Goal: Task Accomplishment & Management: Manage account settings

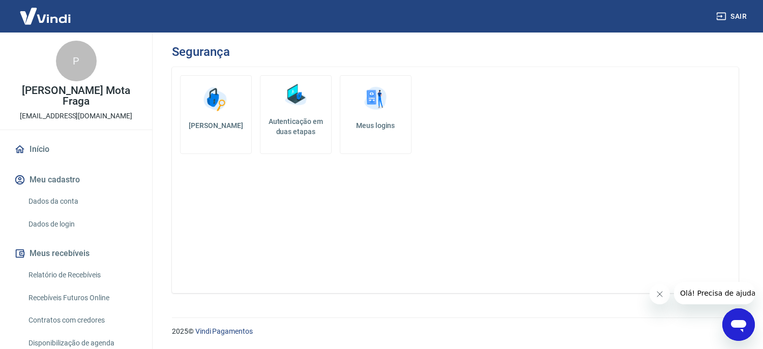
click at [285, 244] on div "Alterar senha Autenticação em duas etapas Meus logins" at bounding box center [455, 180] width 567 height 226
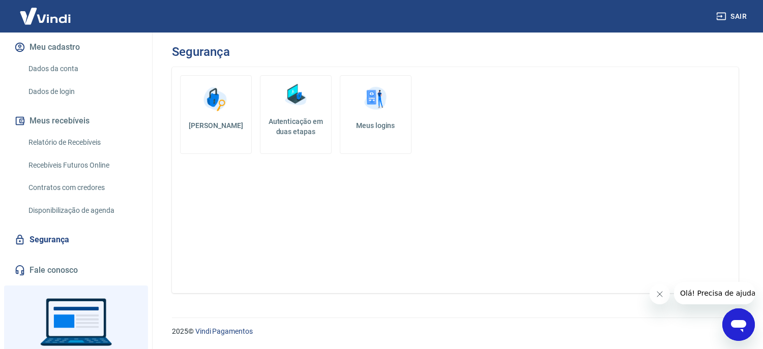
scroll to position [188, 0]
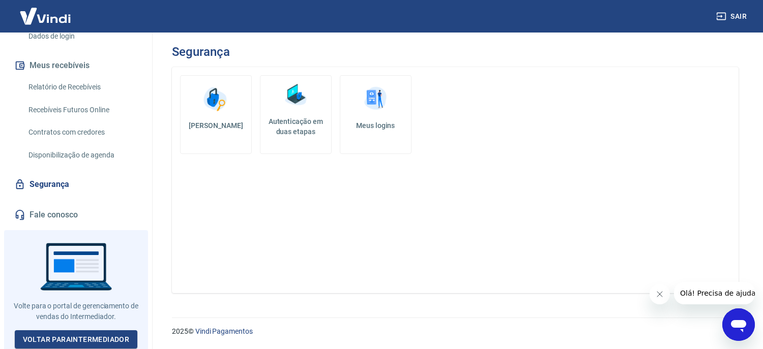
click at [48, 184] on link "Segurança" at bounding box center [76, 184] width 128 height 22
click at [720, 298] on span "Olá! Precisa de ajuda?" at bounding box center [719, 293] width 79 height 8
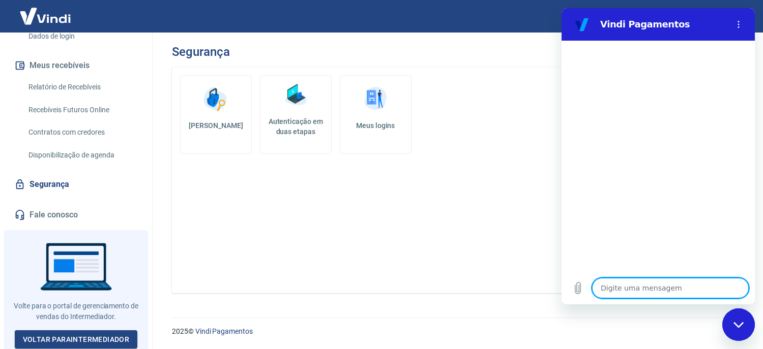
click at [661, 284] on textarea at bounding box center [670, 288] width 157 height 20
click at [658, 291] on textarea at bounding box center [670, 288] width 157 height 20
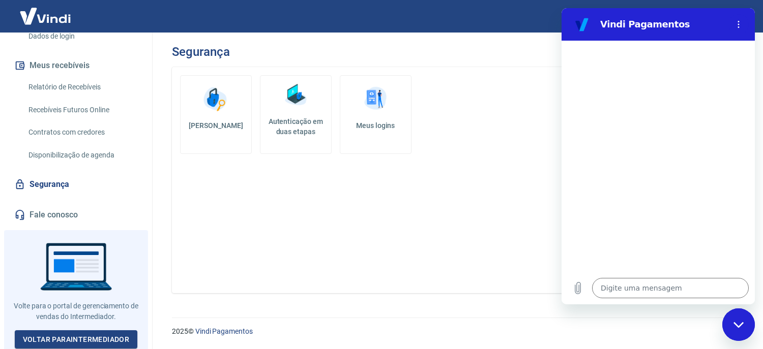
click at [722, 256] on div at bounding box center [658, 156] width 193 height 231
click at [717, 289] on textarea at bounding box center [670, 288] width 157 height 20
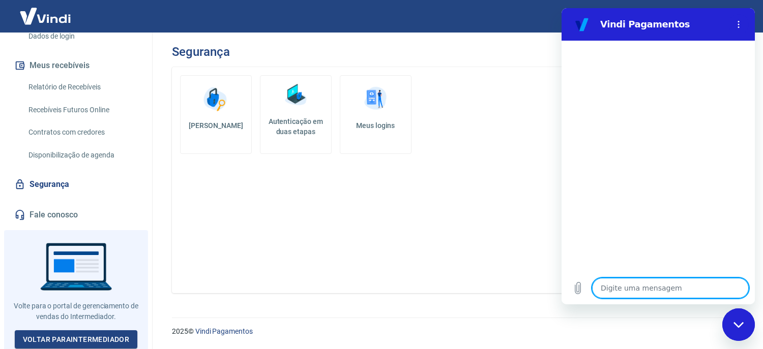
type textarea "b"
type textarea "x"
type textarea "bo"
type textarea "x"
type textarea "bom"
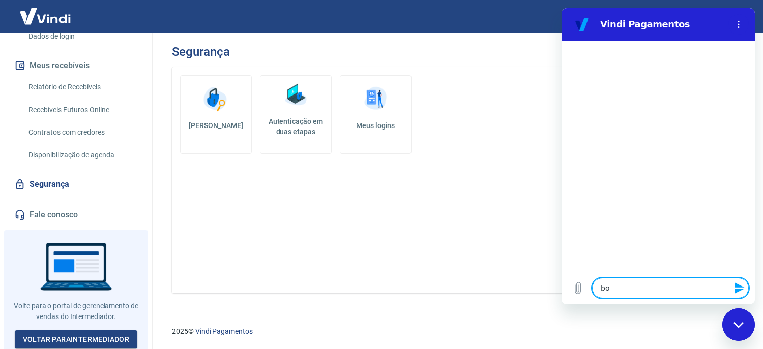
type textarea "x"
type textarea "bom"
type textarea "x"
type textarea "bom d"
type textarea "x"
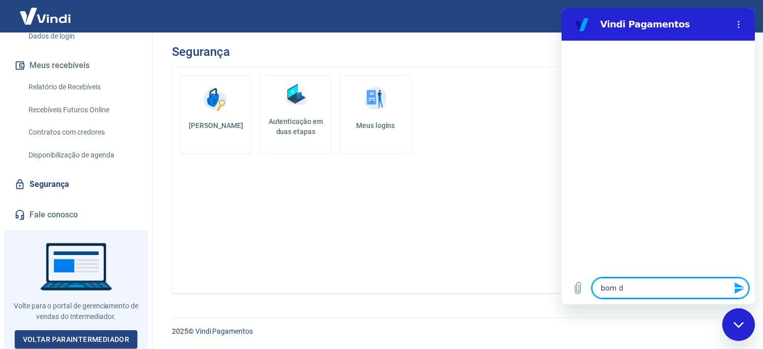
type textarea "bom di"
type textarea "x"
type textarea "bom dia"
type textarea "x"
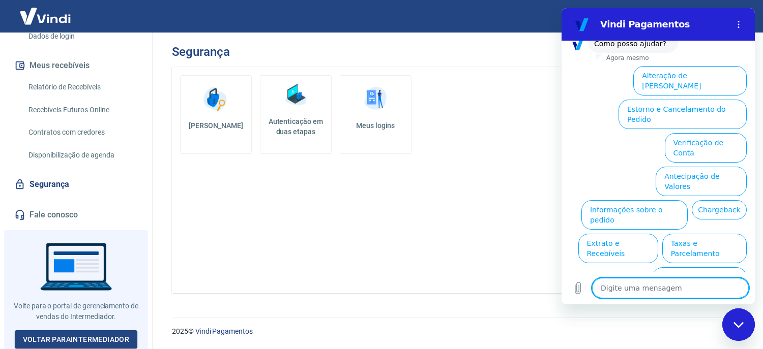
scroll to position [73, 0]
click at [697, 133] on button "Verificação de Conta" at bounding box center [706, 148] width 82 height 30
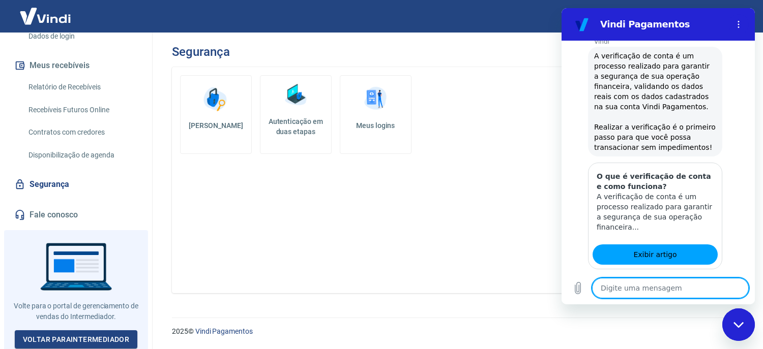
scroll to position [124, 0]
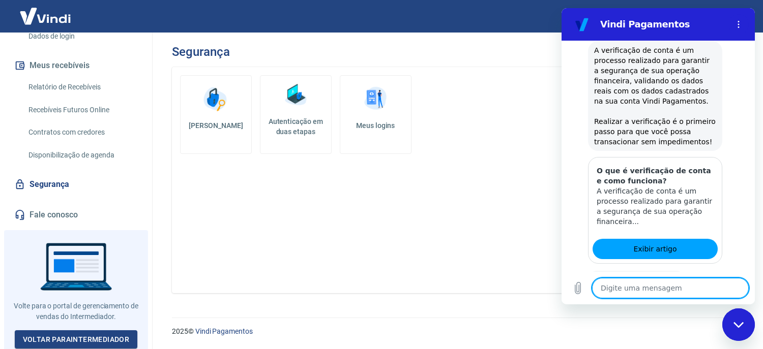
drag, startPoint x: 751, startPoint y: 209, endPoint x: 1316, endPoint y: 190, distance: 565.9
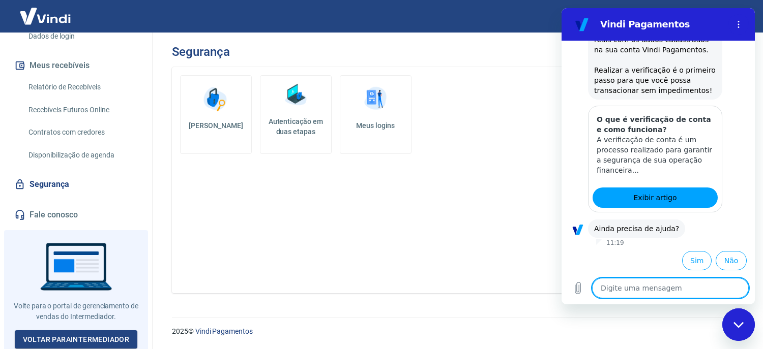
scroll to position [175, 0]
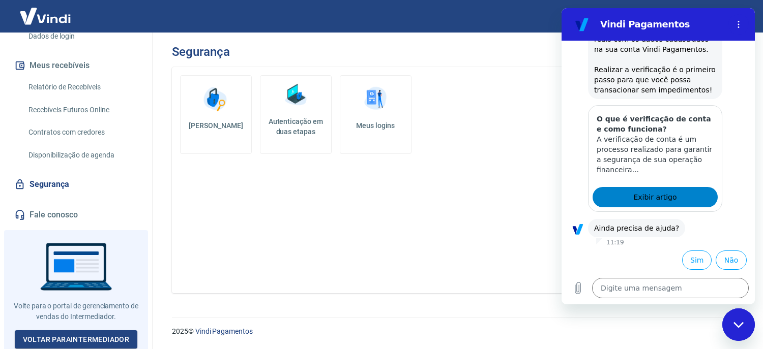
click at [662, 196] on span "Exibir artigo" at bounding box center [654, 197] width 43 height 12
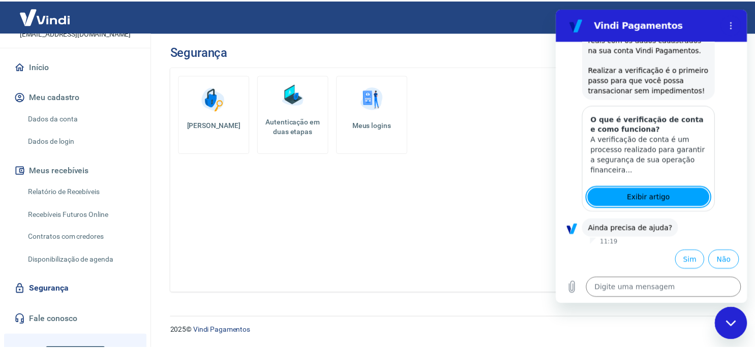
scroll to position [0, 0]
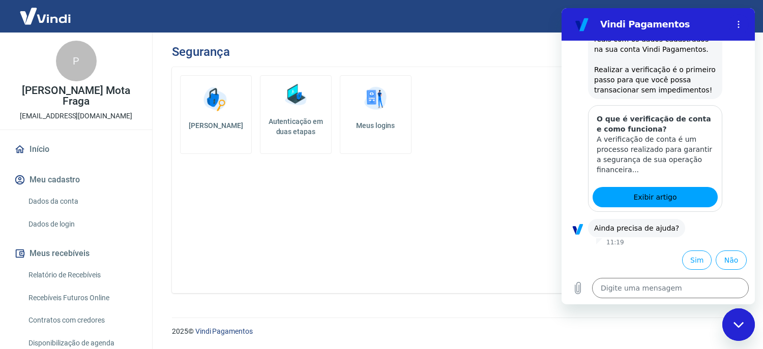
click at [39, 142] on link "Início" at bounding box center [76, 149] width 128 height 22
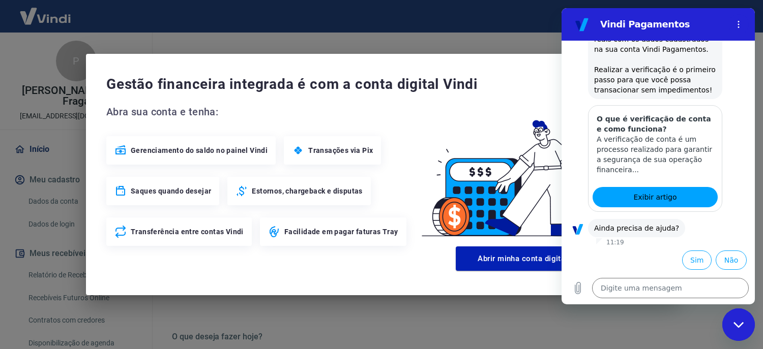
click at [491, 65] on div "Gestão financeira integrada é com a conta digital Vindi Abra sua conta e tenha:…" at bounding box center [381, 175] width 591 height 242
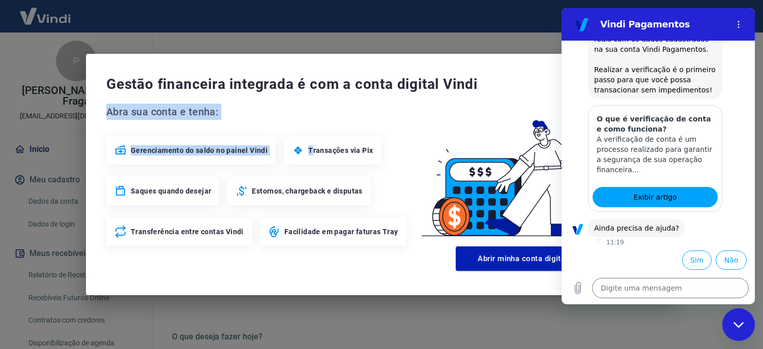
drag, startPoint x: 512, startPoint y: 62, endPoint x: 309, endPoint y: 152, distance: 221.8
click at [309, 152] on div "Gestão financeira integrada é com a conta digital Vindi Abra sua conta e tenha:…" at bounding box center [381, 175] width 591 height 242
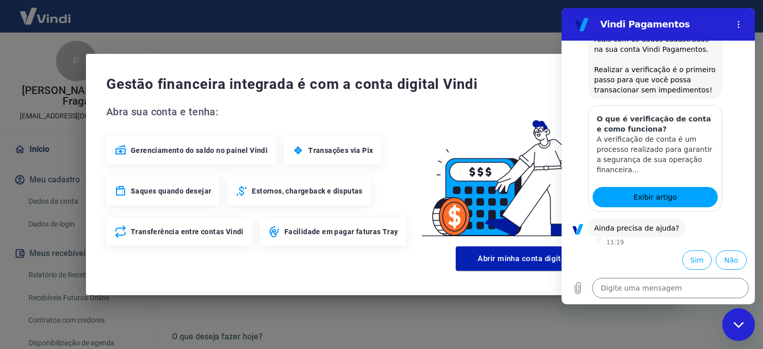
click at [229, 325] on div "Gestão financeira integrada é com a conta digital Vindi Abra sua conta e tenha:…" at bounding box center [381, 174] width 763 height 349
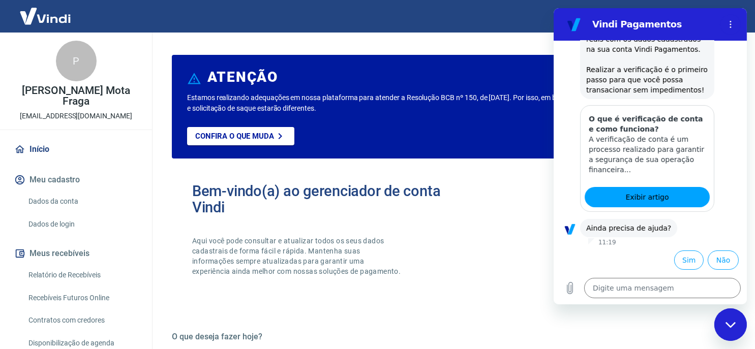
click at [449, 231] on div "Bem-vindo(a) ao gerenciador de conta Vindi Aqui você pode consultar e atualizar…" at bounding box center [321, 239] width 259 height 112
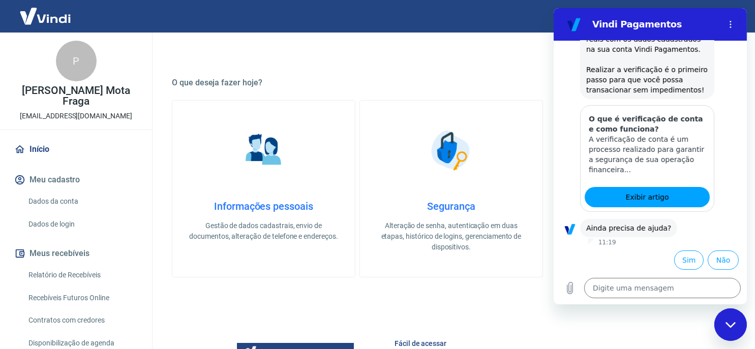
click at [732, 323] on icon "Fechar janela de mensagens" at bounding box center [730, 324] width 10 height 6
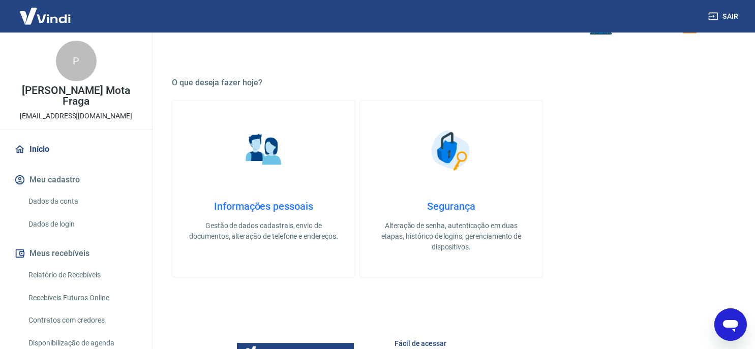
type textarea "x"
click at [81, 201] on link "Dados da conta" at bounding box center [81, 201] width 115 height 21
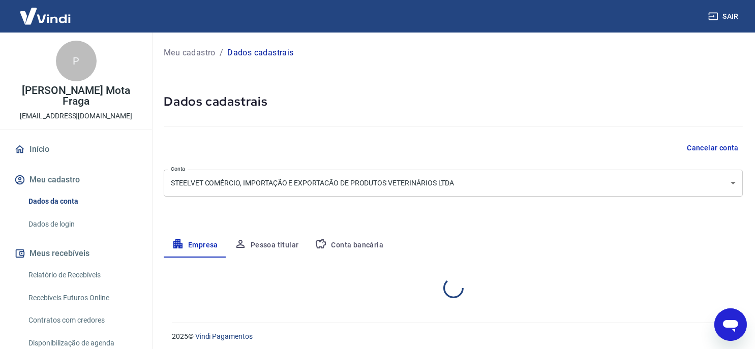
select select "SP"
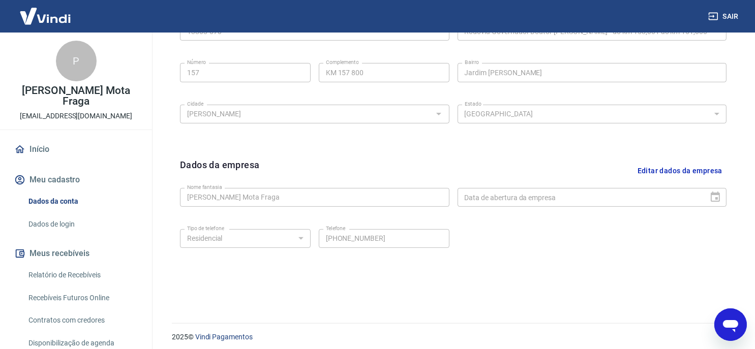
scroll to position [384, 0]
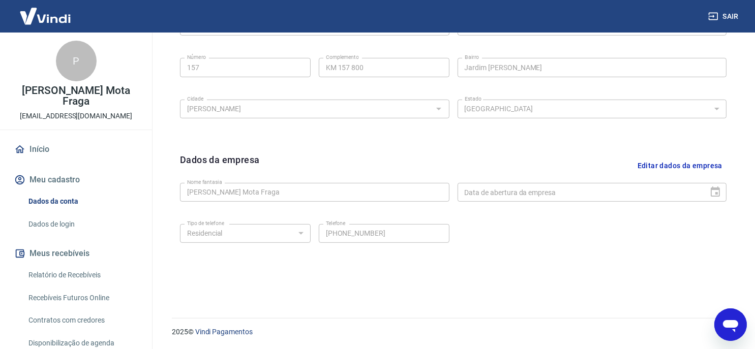
type textarea "x"
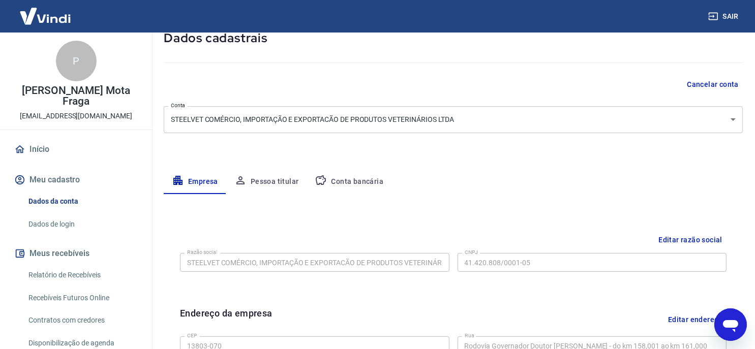
scroll to position [0, 0]
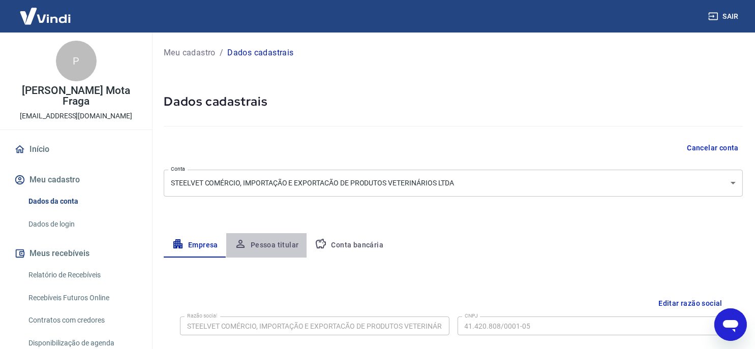
click at [272, 245] on button "Pessoa titular" at bounding box center [266, 245] width 81 height 24
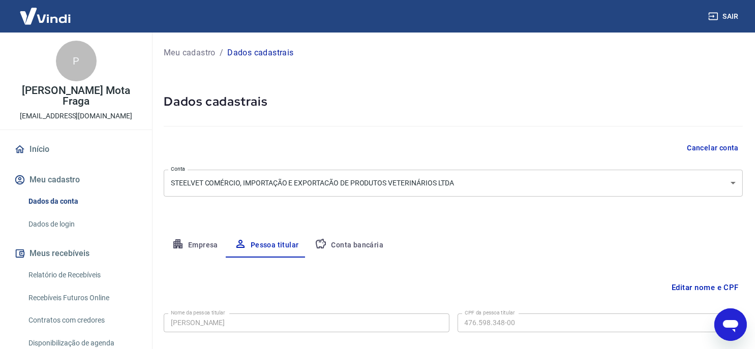
scroll to position [57, 0]
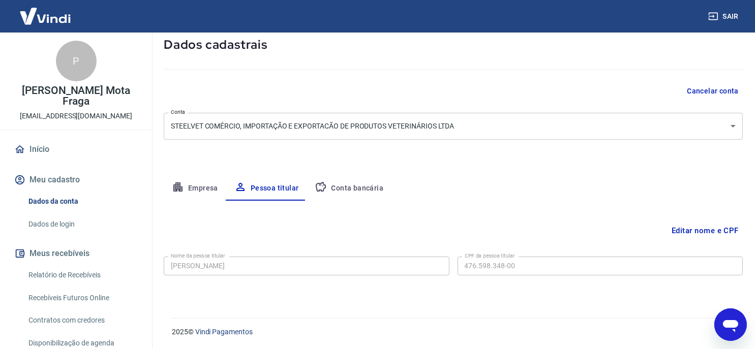
click at [356, 185] on button "Conta bancária" at bounding box center [349, 188] width 85 height 24
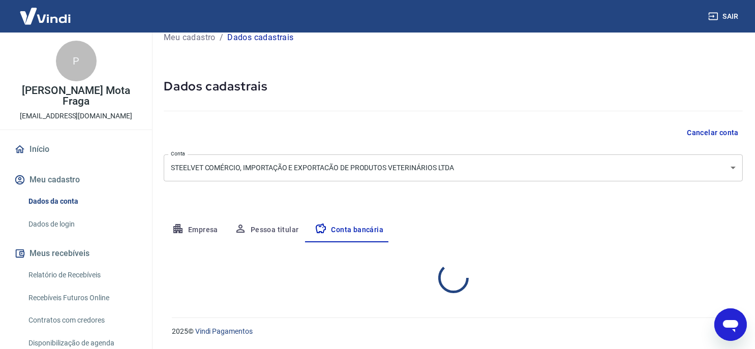
select select "1"
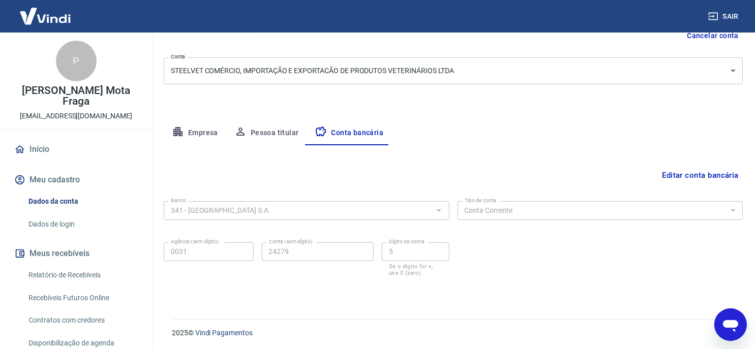
scroll to position [113, 0]
click at [439, 209] on div at bounding box center [438, 209] width 13 height 14
click at [668, 177] on button "Editar conta bancária" at bounding box center [700, 174] width 85 height 19
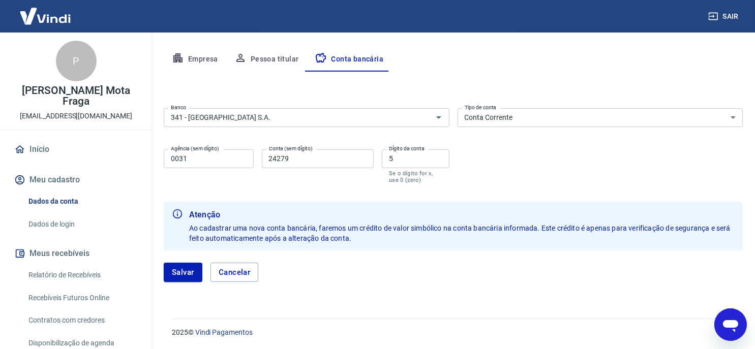
scroll to position [187, 0]
type textarea "x"
click at [273, 60] on button "Pessoa titular" at bounding box center [266, 59] width 81 height 24
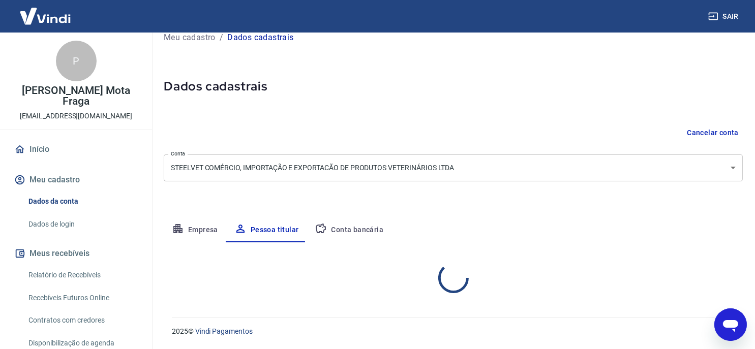
scroll to position [57, 0]
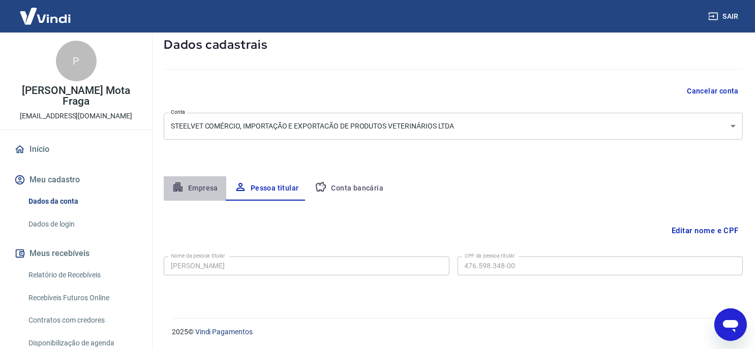
click at [194, 185] on button "Empresa" at bounding box center [195, 188] width 63 height 24
select select "SP"
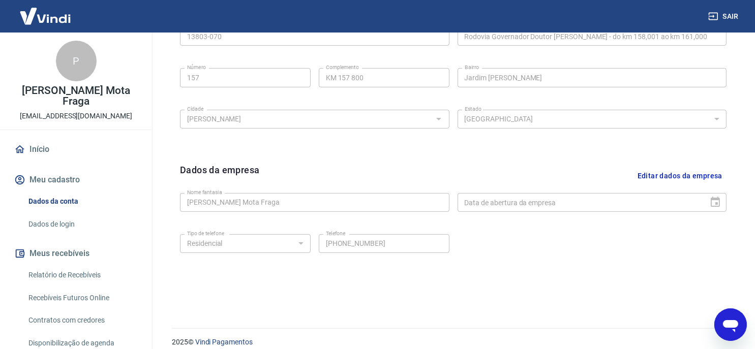
scroll to position [384, 0]
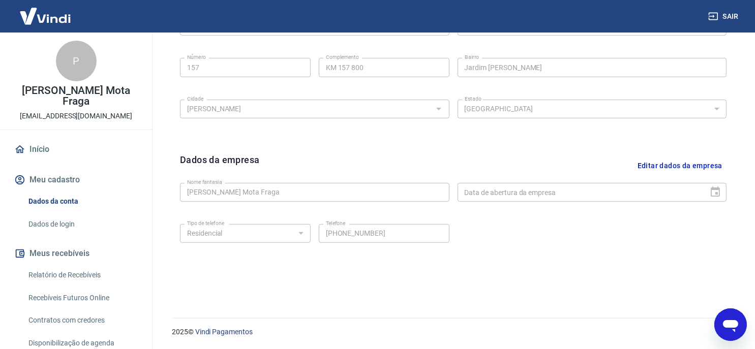
click at [669, 165] on button "Editar dados da empresa" at bounding box center [680, 166] width 93 height 26
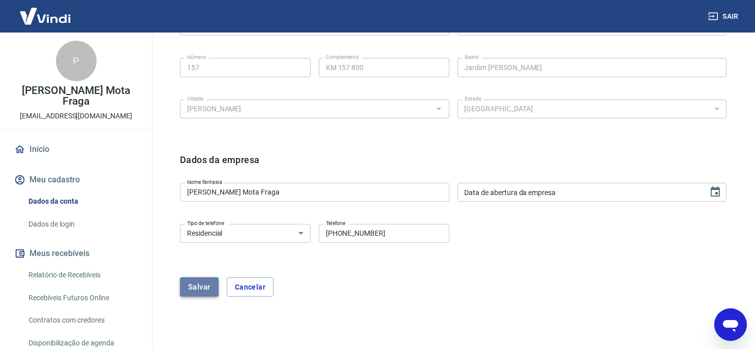
click at [205, 288] on button "Salvar" at bounding box center [199, 287] width 39 height 19
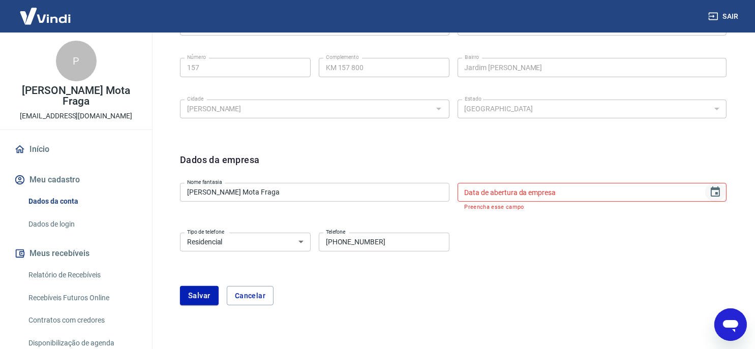
click at [717, 190] on icon "Choose date" at bounding box center [716, 192] width 12 height 12
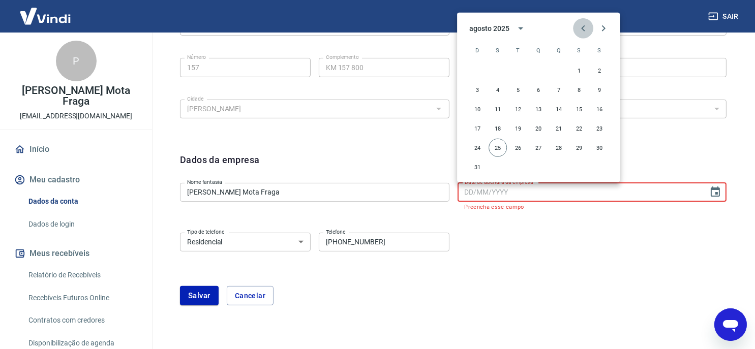
click at [584, 27] on icon "Previous month" at bounding box center [583, 28] width 12 height 12
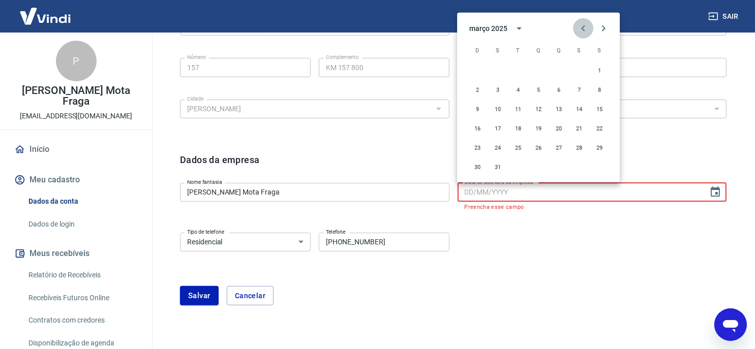
click at [584, 27] on icon "Previous month" at bounding box center [583, 28] width 12 height 12
click at [509, 28] on icon "calendar view is open, switch to year view" at bounding box center [502, 28] width 12 height 12
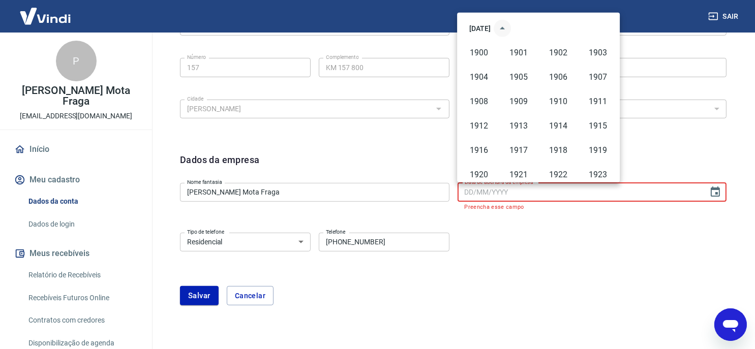
scroll to position [697, 0]
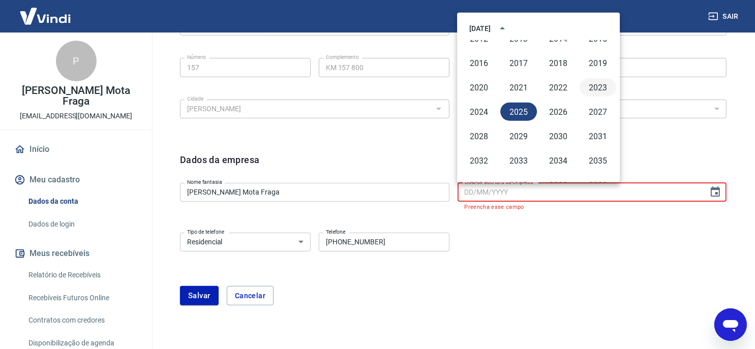
click at [599, 86] on button "2023" at bounding box center [598, 87] width 37 height 18
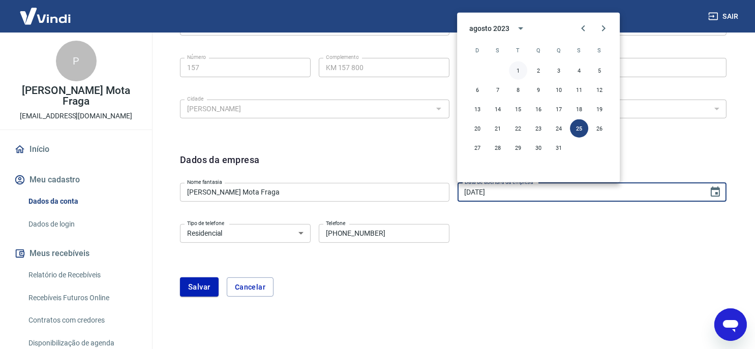
click at [518, 67] on button "1" at bounding box center [518, 71] width 18 height 18
type input "[DATE]"
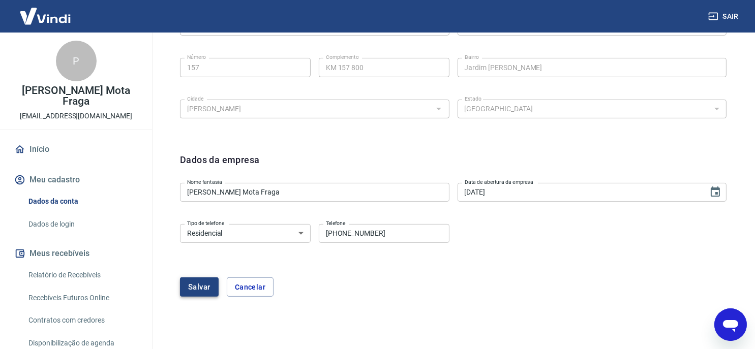
click at [199, 284] on button "Salvar" at bounding box center [199, 287] width 39 height 19
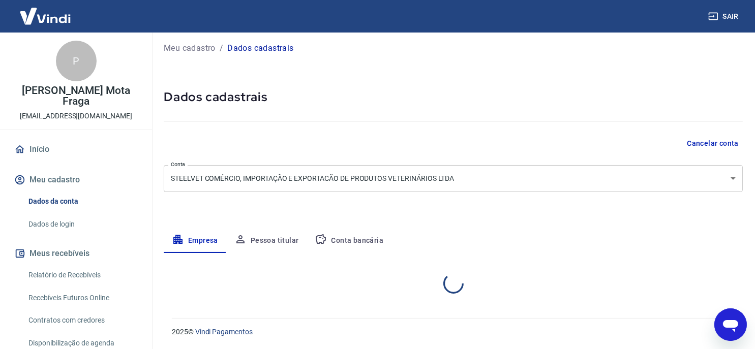
scroll to position [141, 0]
select select "SP"
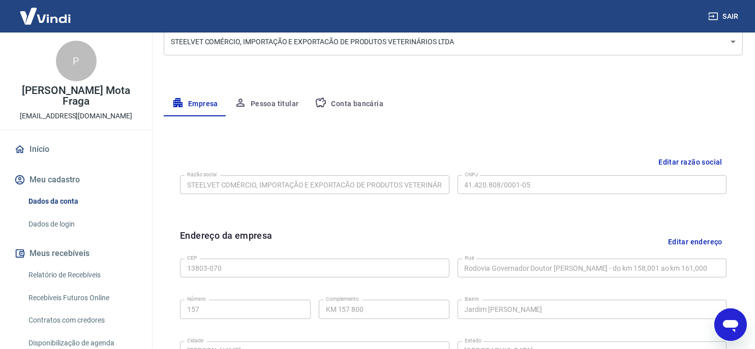
type textarea "x"
click at [358, 102] on button "Conta bancária" at bounding box center [349, 104] width 85 height 24
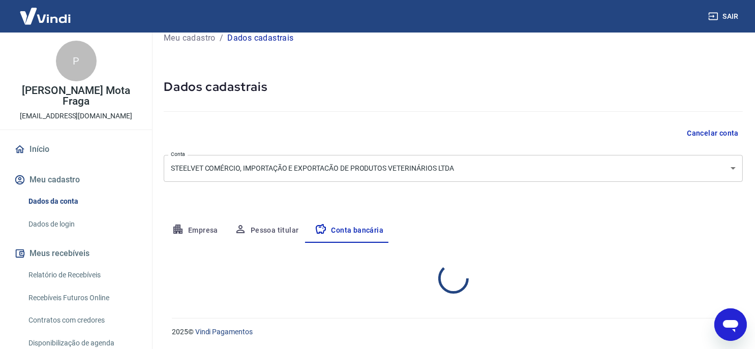
select select "1"
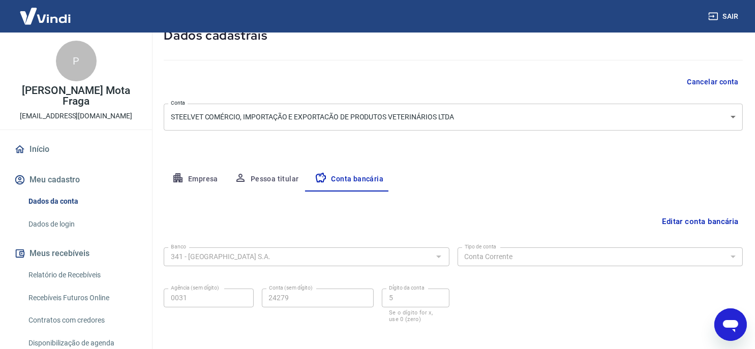
scroll to position [12, 0]
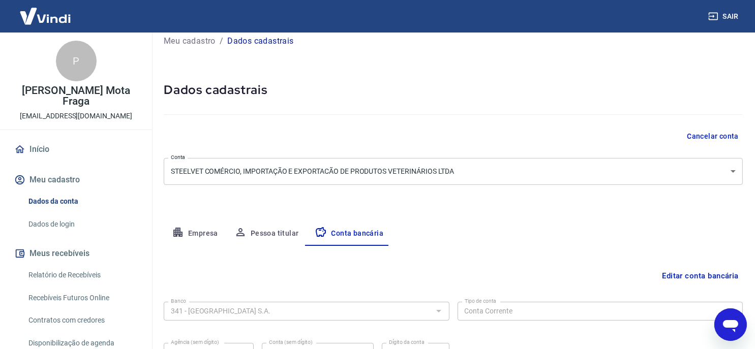
click at [439, 175] on body "Sair P [PERSON_NAME] Mota Fraga [EMAIL_ADDRESS][DOMAIN_NAME] Início Meu cadastr…" at bounding box center [377, 162] width 755 height 349
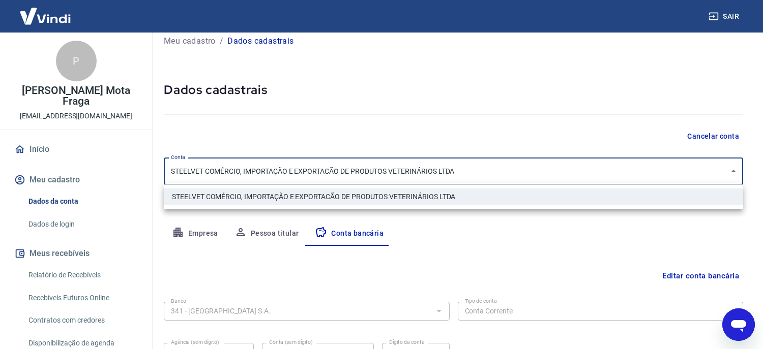
click at [431, 194] on li "STEELVET COMÉRCIO, IMPORTAÇÃO E EXPORTACÃO DE PRODUTOS VETERINÁRIOS LTDA" at bounding box center [453, 197] width 579 height 17
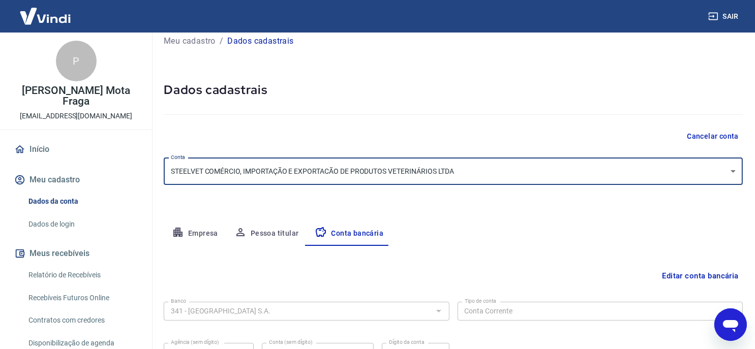
click at [456, 123] on div at bounding box center [453, 112] width 579 height 29
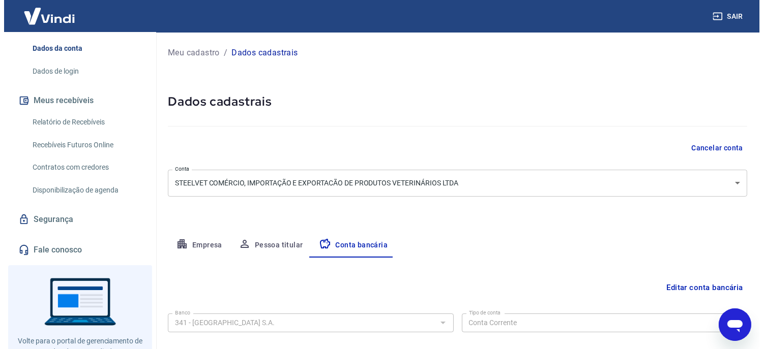
scroll to position [188, 0]
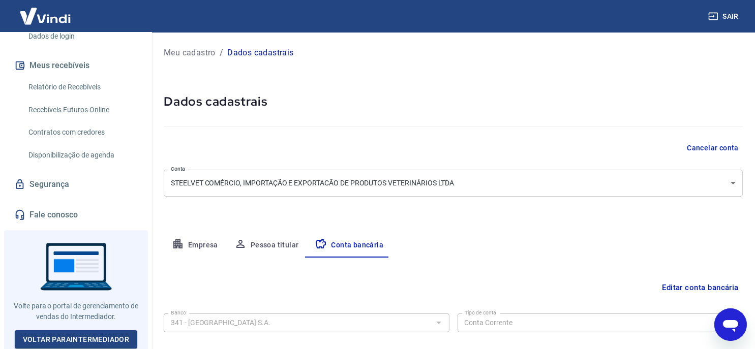
click at [58, 185] on link "Segurança" at bounding box center [76, 184] width 128 height 22
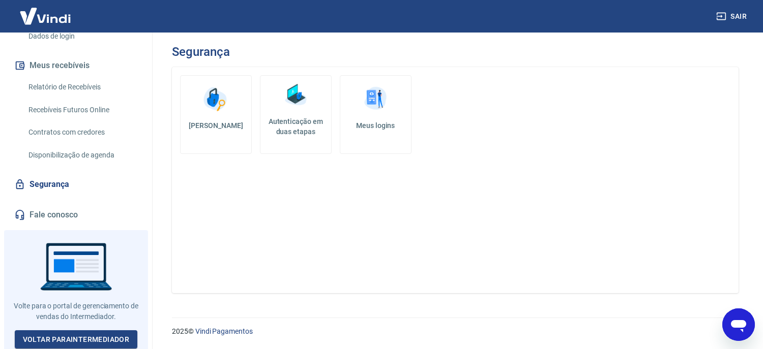
type textarea "x"
